Goal: Task Accomplishment & Management: Complete application form

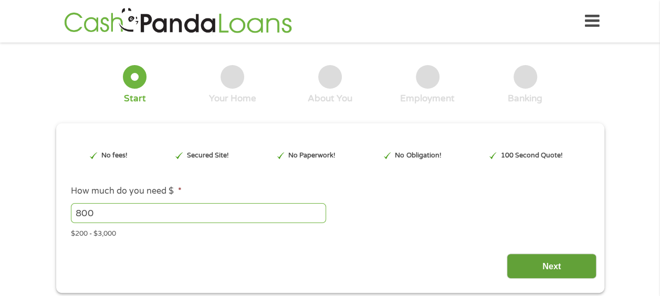
click at [586, 257] on input "Next" at bounding box center [552, 267] width 90 height 26
type input "EAIaIQobChMIrZ6QpLmGkAMVv7IDAB1wjDu1EAAYAyAAEgIJpvD_BwE"
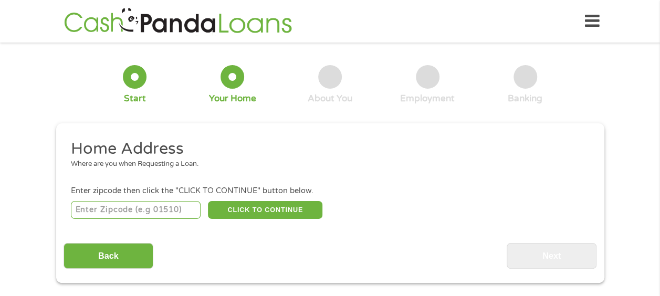
click at [159, 217] on input "number" at bounding box center [136, 210] width 130 height 18
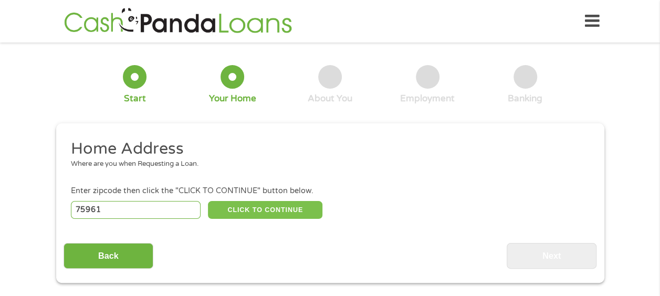
type input "75961"
click at [258, 207] on button "CLICK TO CONTINUE" at bounding box center [265, 210] width 114 height 18
type input "75961"
type input "Nacogdoches"
select select "[US_STATE]"
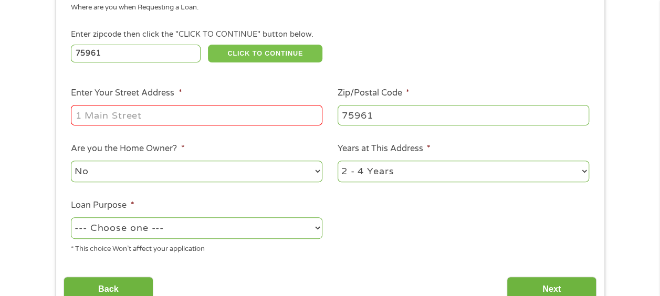
scroll to position [143, 0]
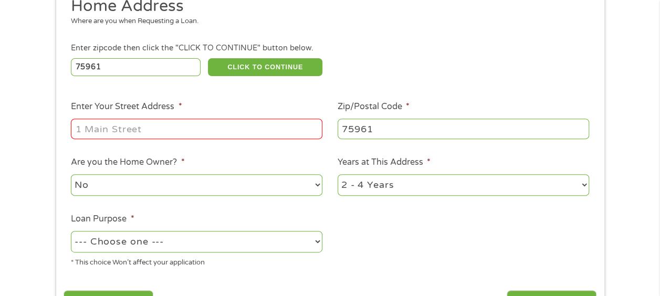
click at [219, 129] on input "Enter Your Street Address *" at bounding box center [196, 129] width 251 height 20
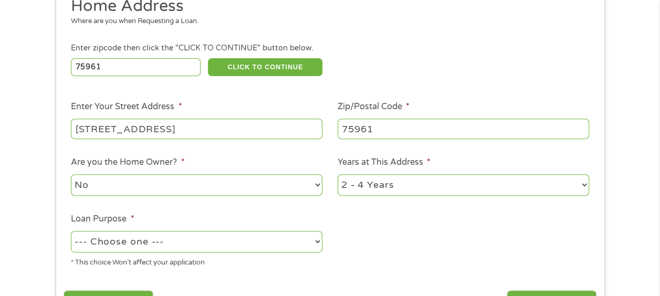
type input "[STREET_ADDRESS]"
click at [252, 182] on select "No Yes" at bounding box center [196, 185] width 251 height 22
click at [370, 204] on ul "Home Address Where are you when Requesting a Loan. Enter zipcode then click the…" at bounding box center [330, 136] width 533 height 280
click at [286, 245] on select "--- Choose one --- Pay Bills Debt Consolidation Home Improvement Major Purchase…" at bounding box center [196, 242] width 251 height 22
click at [71, 231] on select "--- Choose one --- Pay Bills Debt Consolidation Home Improvement Major Purchase…" at bounding box center [196, 242] width 251 height 22
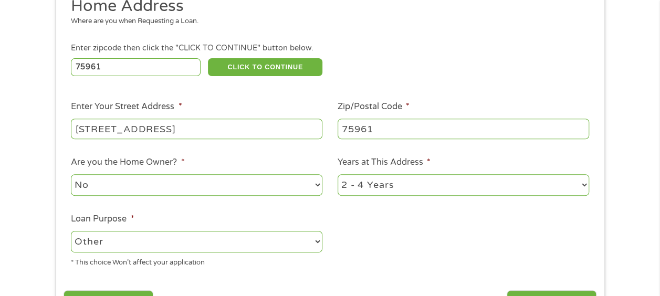
click at [413, 255] on ul "Home Address Where are you when Requesting a Loan. Enter zipcode then click the…" at bounding box center [330, 136] width 533 height 280
click at [312, 243] on select "--- Choose one --- Pay Bills Debt Consolidation Home Improvement Major Purchase…" at bounding box center [196, 242] width 251 height 22
select select "paybills"
click at [71, 231] on select "--- Choose one --- Pay Bills Debt Consolidation Home Improvement Major Purchase…" at bounding box center [196, 242] width 251 height 22
click at [405, 235] on ul "Home Address Where are you when Requesting a Loan. Enter zipcode then click the…" at bounding box center [330, 136] width 533 height 280
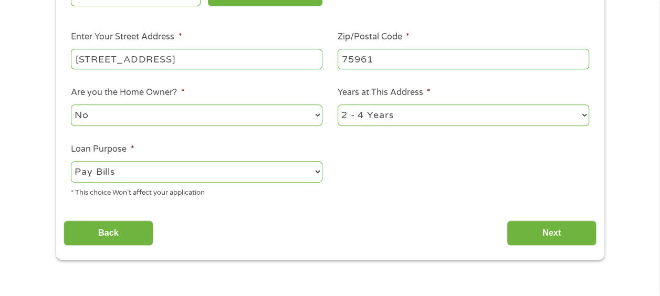
scroll to position [216, 0]
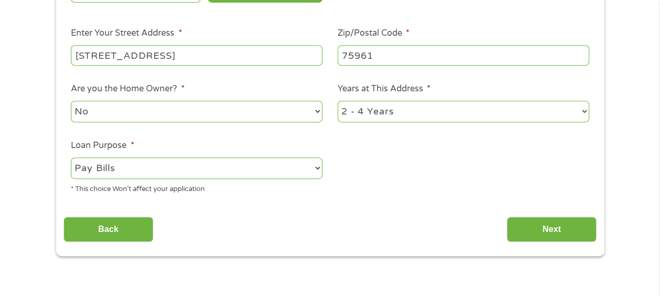
click at [552, 246] on div "This field is hidden when viewing the form gclid EAIaIQobChMIrZ6QpLmGkAMVv7IDAB…" at bounding box center [330, 81] width 548 height 349
click at [551, 243] on input "Next" at bounding box center [552, 230] width 90 height 26
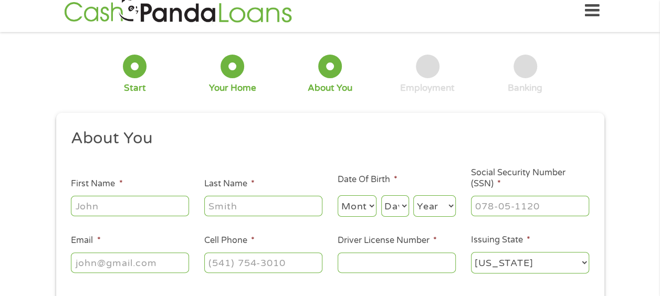
scroll to position [0, 0]
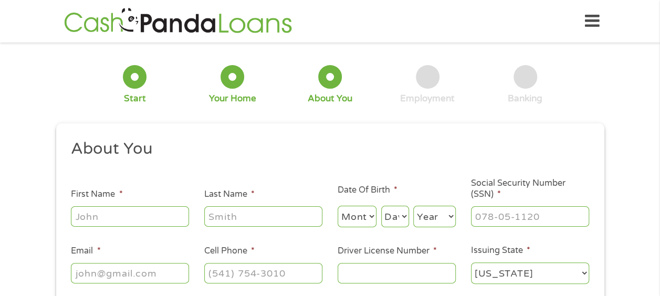
click at [170, 208] on input "First Name *" at bounding box center [130, 216] width 118 height 20
click at [170, 208] on input "Heathe1" at bounding box center [130, 216] width 118 height 20
type input "[PERSON_NAME]"
click at [345, 223] on select "Month 1 2 3 4 5 6 7 8 9 10 11 12" at bounding box center [357, 217] width 39 height 22
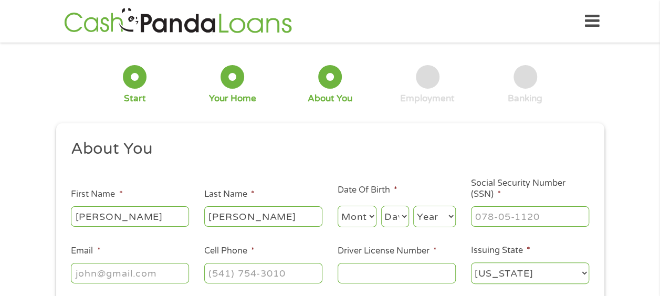
select select "10"
click at [338, 206] on select "Month 1 2 3 4 5 6 7 8 9 10 11 12" at bounding box center [357, 217] width 39 height 22
click at [393, 219] on select "Day 1 2 3 4 5 6 7 8 9 10 11 12 13 14 15 16 17 18 19 20 21 22 23 24 25 26 27 28 …" at bounding box center [395, 217] width 28 height 22
select select "25"
click at [381, 206] on select "Day 1 2 3 4 5 6 7 8 9 10 11 12 13 14 15 16 17 18 19 20 21 22 23 24 25 26 27 28 …" at bounding box center [395, 217] width 28 height 22
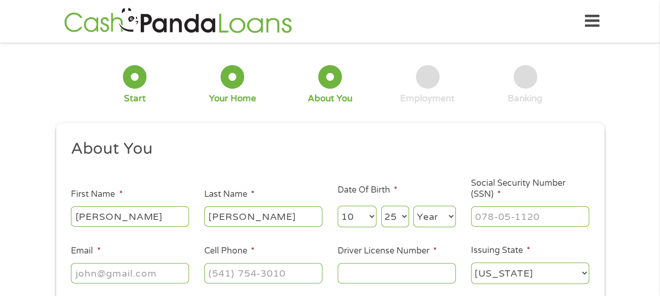
click at [422, 216] on select "Year [DATE] 2006 2005 2004 2003 2002 2001 2000 1999 1998 1997 1996 1995 1994 19…" at bounding box center [434, 217] width 43 height 22
select select "1988"
click at [413, 206] on select "Year [DATE] 2006 2005 2004 2003 2002 2001 2000 1999 1998 1997 1996 1995 1994 19…" at bounding box center [434, 217] width 43 height 22
click at [496, 217] on input "___-__-____" at bounding box center [530, 216] width 118 height 20
type input "628-03-0446"
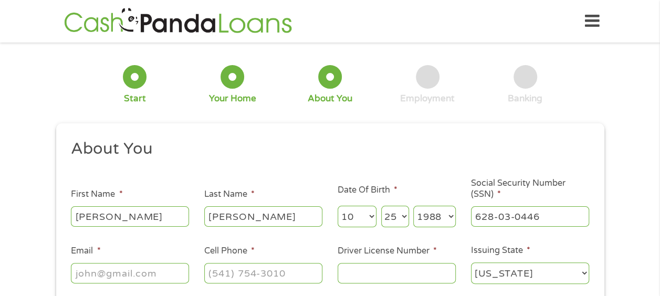
click at [410, 288] on ul "About You This field is hidden when viewing the form Title * --- Choose one ---…" at bounding box center [330, 216] width 533 height 155
click at [411, 282] on input "Driver License Number *" at bounding box center [397, 273] width 118 height 20
type input "26059396"
click at [275, 274] on input "(___) ___-____" at bounding box center [263, 273] width 118 height 20
type input "[PHONE_NUMBER]"
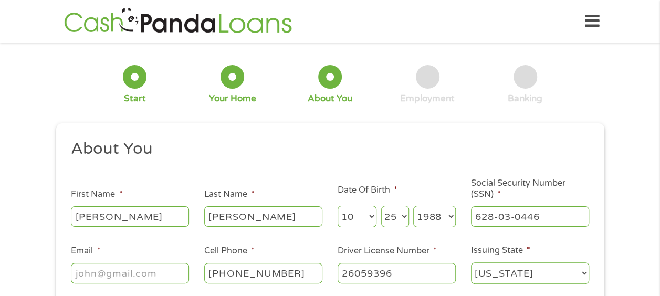
click at [157, 268] on input "Email *" at bounding box center [130, 273] width 118 height 20
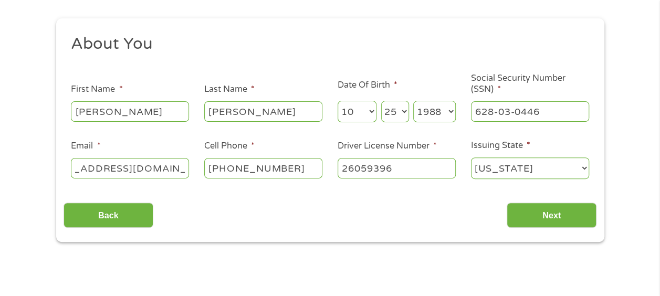
scroll to position [133, 0]
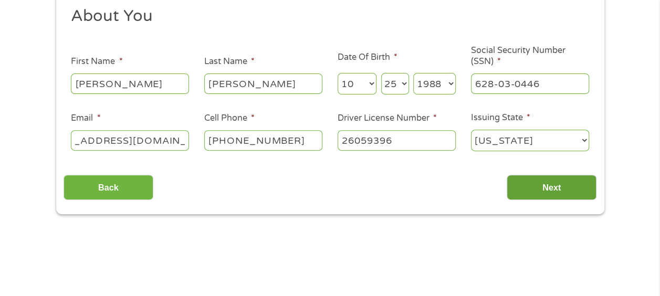
type input "[EMAIL_ADDRESS][DOMAIN_NAME]"
click at [571, 199] on input "Next" at bounding box center [552, 188] width 90 height 26
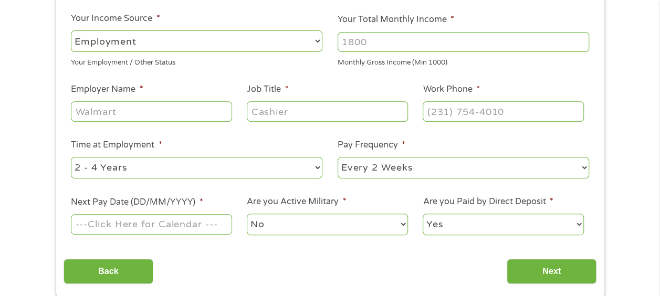
scroll to position [142, 0]
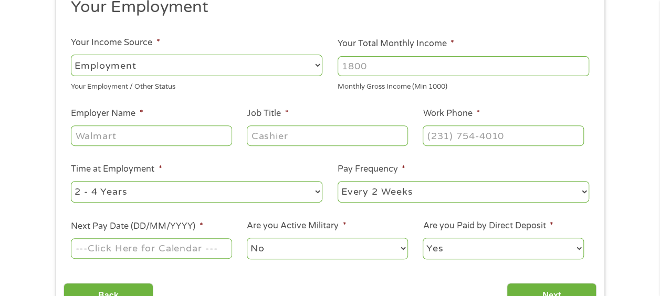
click at [422, 58] on input "Your Total Monthly Income *" at bounding box center [463, 66] width 251 height 20
drag, startPoint x: 416, startPoint y: 60, endPoint x: 349, endPoint y: 62, distance: 67.2
click at [349, 62] on input "2400" at bounding box center [463, 66] width 251 height 20
click at [349, 62] on input "22800" at bounding box center [463, 66] width 251 height 20
type input "2800"
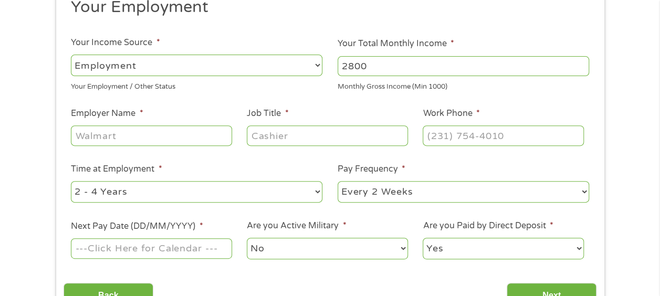
click at [133, 130] on input "Employer Name *" at bounding box center [151, 135] width 161 height 20
type input "Nacogdoches Medical Partners"
click at [303, 138] on input "Job Title *" at bounding box center [327, 135] width 161 height 20
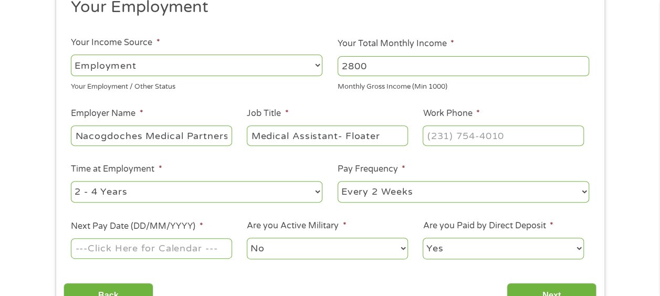
type input "Medical Assistant- Floater"
click at [454, 132] on input "(___) ___-____" at bounding box center [503, 135] width 161 height 20
type input "[PHONE_NUMBER]"
click at [278, 185] on select "--- Choose one --- 1 Year or less 1 - 2 Years 2 - 4 Years Over 4 Years" at bounding box center [196, 192] width 251 height 22
select select "12months"
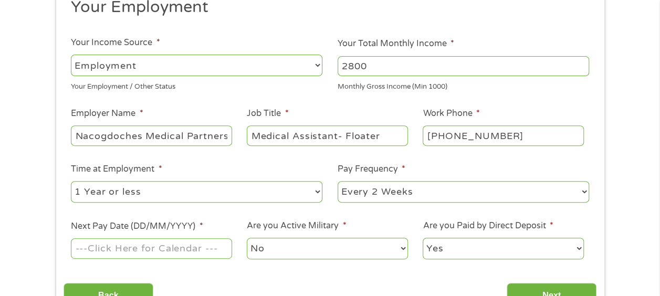
click at [71, 181] on select "--- Choose one --- 1 Year or less 1 - 2 Years 2 - 4 Years Over 4 Years" at bounding box center [196, 192] width 251 height 22
click at [252, 187] on select "--- Choose one --- 1 Year or less 1 - 2 Years 2 - 4 Years Over 4 Years" at bounding box center [196, 192] width 251 height 22
click at [71, 181] on select "--- Choose one --- 1 Year or less 1 - 2 Years 2 - 4 Years Over 4 Years" at bounding box center [196, 192] width 251 height 22
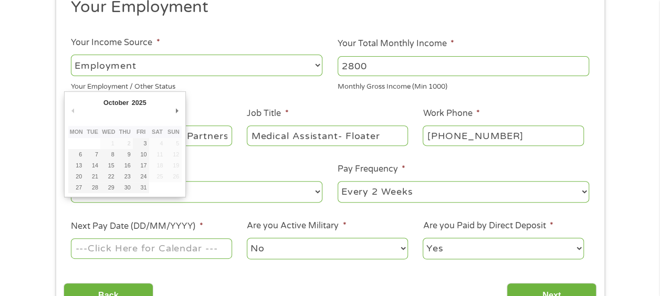
click at [155, 252] on input "Next Pay Date (DD/MM/YYYY) *" at bounding box center [151, 248] width 161 height 20
type input "[DATE]"
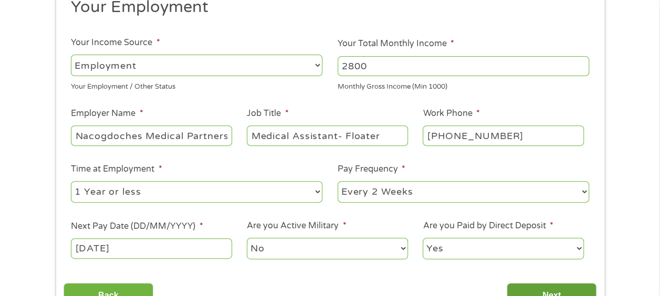
click at [542, 288] on input "Next" at bounding box center [552, 296] width 90 height 26
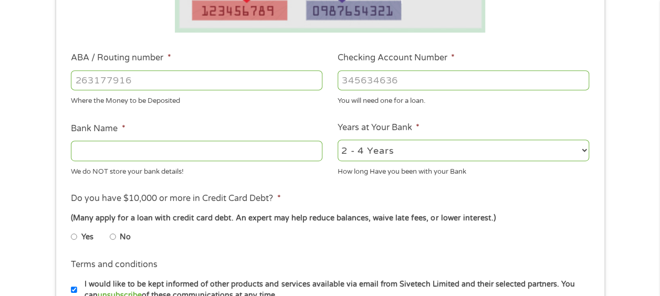
scroll to position [281, 0]
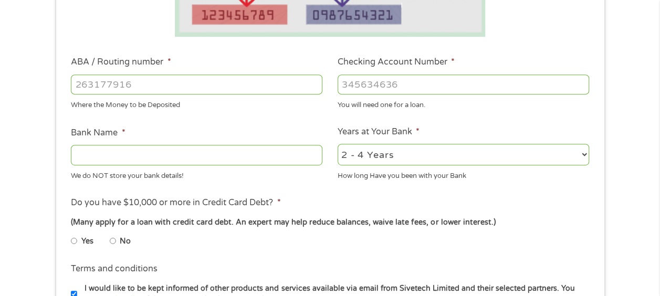
click at [165, 76] on input "ABA / Routing number *" at bounding box center [196, 85] width 251 height 20
type input "313186640"
type input "DOCHES CREDIT UNION"
type input "313186640"
click at [361, 86] on input "Checking Account Number *" at bounding box center [463, 85] width 251 height 20
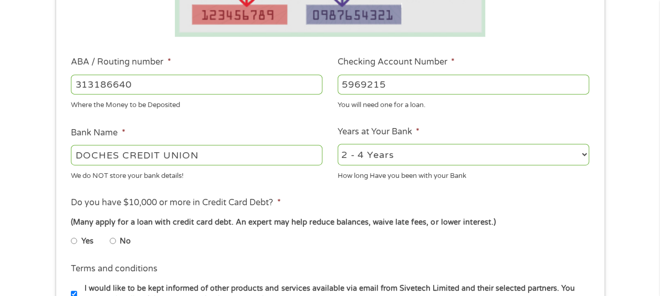
type input "5969215"
click at [457, 163] on select "2 - 4 Years 6 - 12 Months 1 - 2 Years Over 4 Years" at bounding box center [463, 155] width 251 height 22
select select "60months"
click at [338, 144] on select "2 - 4 Years 6 - 12 Months 1 - 2 Years Over 4 Years" at bounding box center [463, 155] width 251 height 22
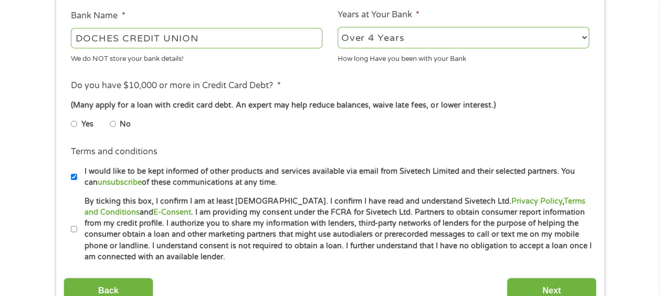
scroll to position [407, 0]
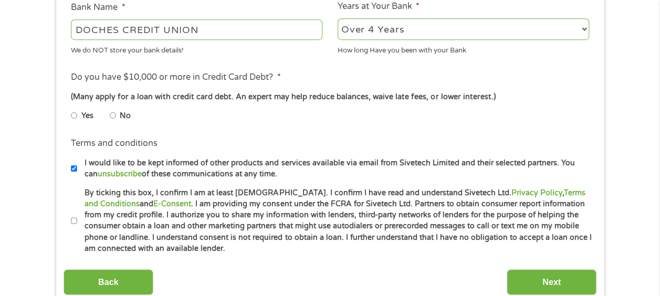
click at [112, 120] on input "No" at bounding box center [113, 115] width 6 height 17
radio input "true"
click at [75, 169] on input "I would like to be kept informed of other products and services available via e…" at bounding box center [74, 168] width 6 height 17
checkbox input "false"
click at [79, 215] on label "By ticking this box, I confirm I am at least [DEMOGRAPHIC_DATA]. I confirm I ha…" at bounding box center [334, 220] width 515 height 67
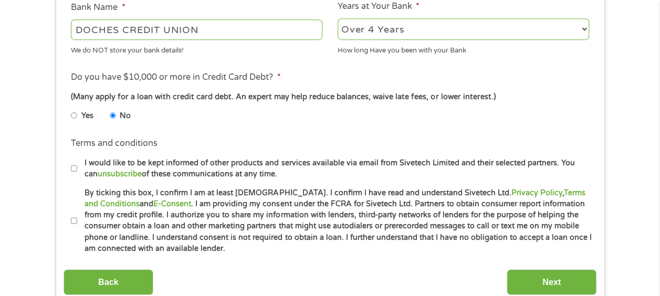
click at [77, 215] on input "By ticking this box, I confirm I am at least [DEMOGRAPHIC_DATA]. I confirm I ha…" at bounding box center [74, 221] width 6 height 17
checkbox input "true"
click at [539, 278] on input "Next" at bounding box center [552, 282] width 90 height 26
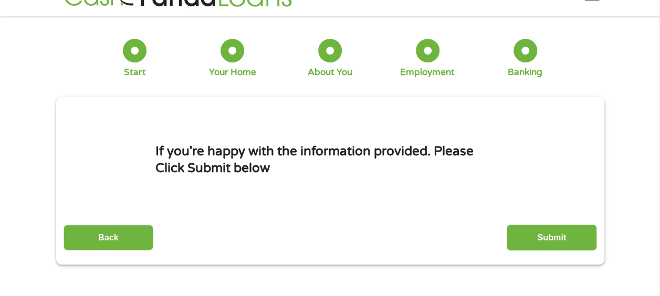
scroll to position [0, 0]
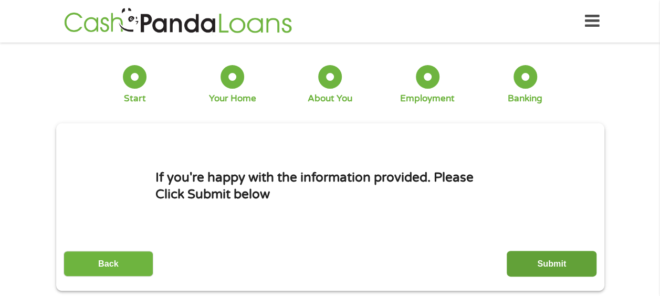
click at [540, 261] on input "Submit" at bounding box center [552, 264] width 90 height 26
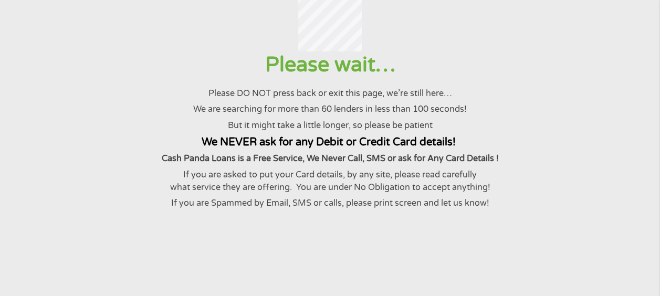
scroll to position [76, 0]
